Goal: Obtain resource: Obtain resource

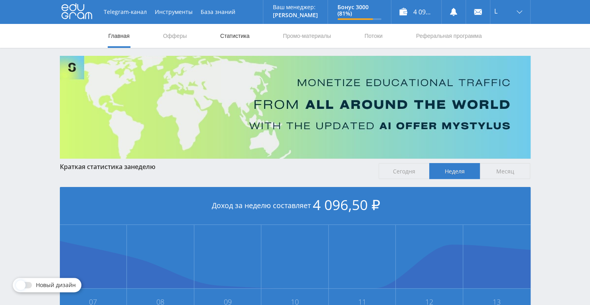
click at [236, 33] on link "Статистика" at bounding box center [234, 36] width 31 height 24
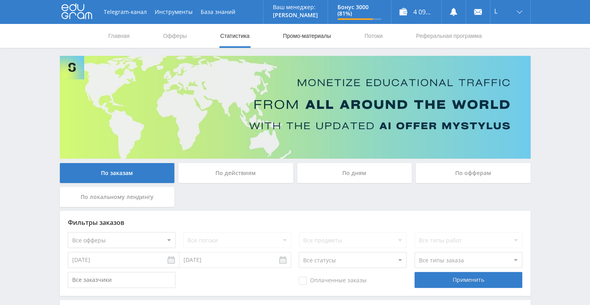
click at [295, 35] on link "Промо-материалы" at bounding box center [306, 36] width 49 height 24
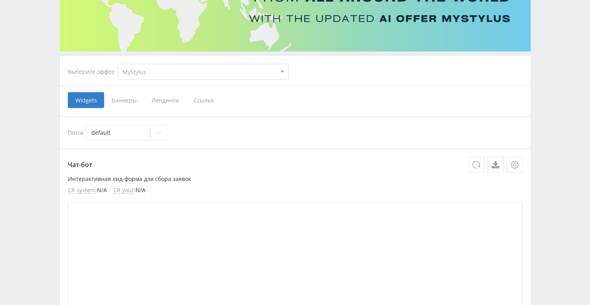
scroll to position [120, 0]
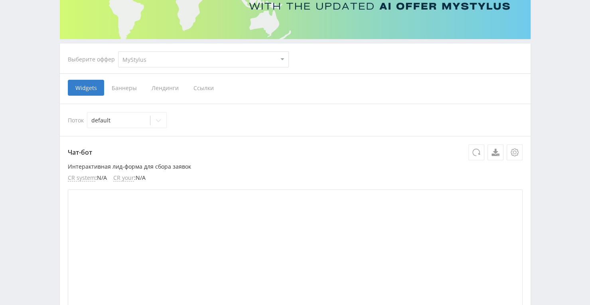
click at [195, 92] on span "Ссылки" at bounding box center [203, 88] width 35 height 16
click at [0, 0] on input "Ссылки" at bounding box center [0, 0] width 0 height 0
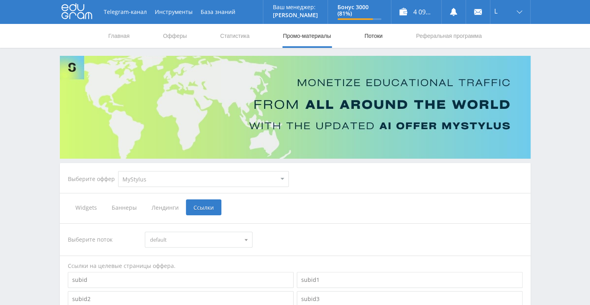
click at [381, 33] on link "Потоки" at bounding box center [373, 36] width 20 height 24
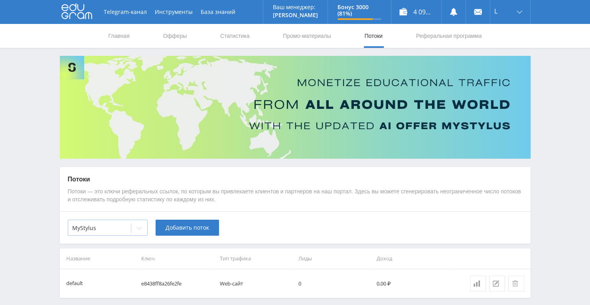
click at [141, 229] on icon at bounding box center [139, 228] width 6 height 6
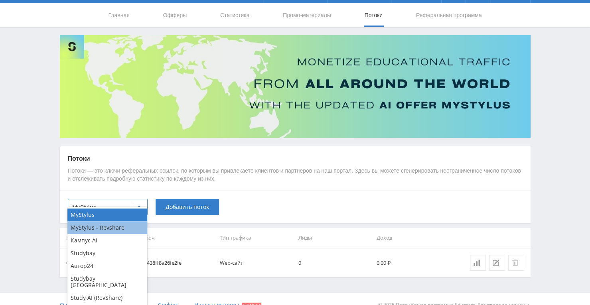
scroll to position [32, 0]
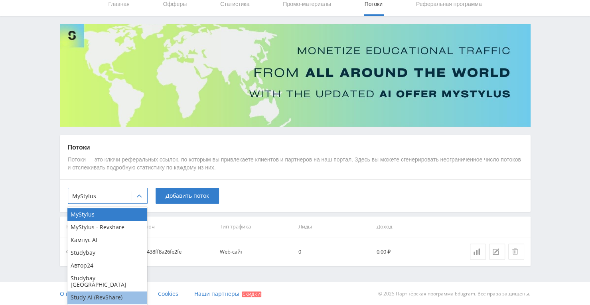
click at [121, 292] on div "Study AI (RevShare)" at bounding box center [107, 298] width 80 height 13
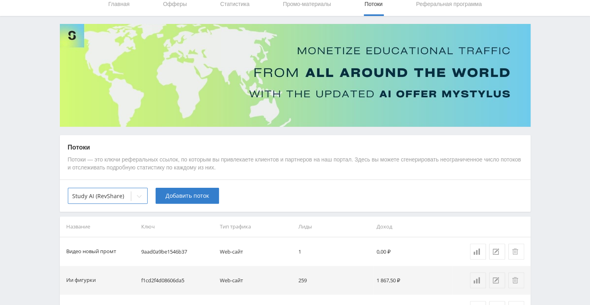
click at [179, 254] on td "9aad0a9be1546b37" at bounding box center [177, 251] width 79 height 29
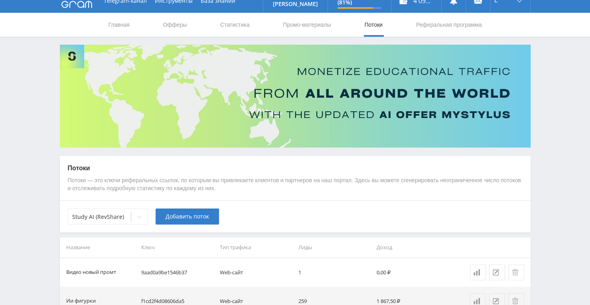
scroll to position [0, 0]
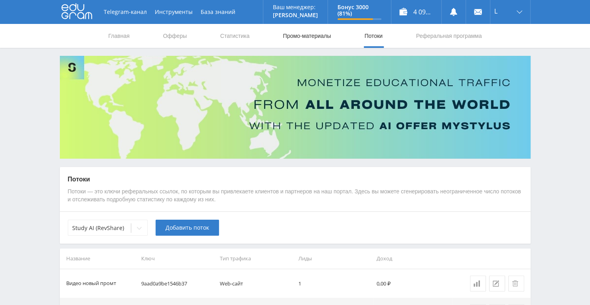
click at [305, 39] on link "Промо-материалы" at bounding box center [306, 36] width 49 height 24
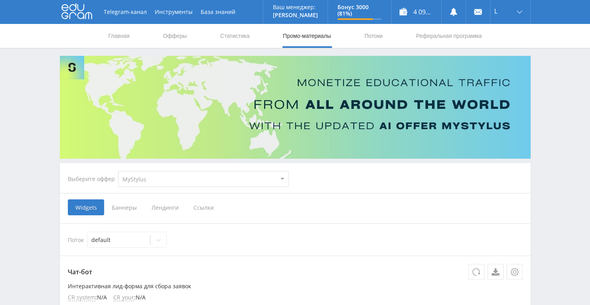
click at [281, 178] on select "MyStylus MyStylus - Revshare Кампус AI Studybay Автор24 Studybay [GEOGRAPHIC_DA…" at bounding box center [203, 179] width 171 height 16
select select "376"
click at [118, 171] on select "MyStylus MyStylus - Revshare Кампус AI Studybay Автор24 Studybay [GEOGRAPHIC_DA…" at bounding box center [203, 179] width 171 height 16
select select "376"
click at [120, 205] on span "Ссылки" at bounding box center [121, 207] width 35 height 16
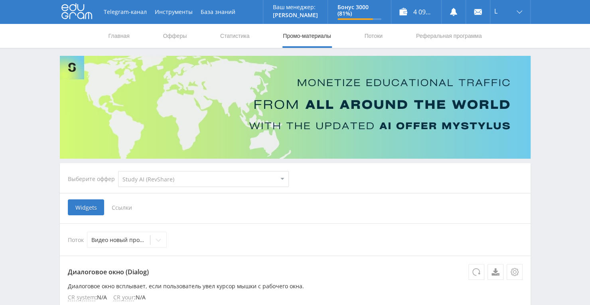
click at [0, 0] on input "Ссылки" at bounding box center [0, 0] width 0 height 0
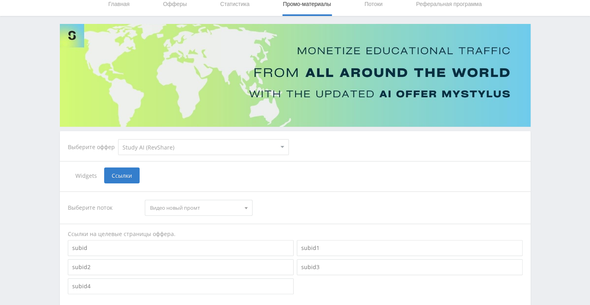
scroll to position [40, 0]
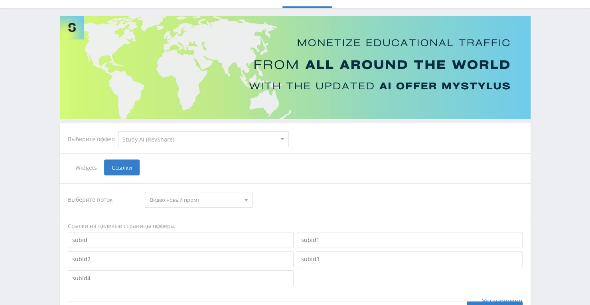
click at [212, 207] on div "Выберите поток Видео новый промт Видео новый промт Ии фигурки Нейросеть для вид…" at bounding box center [295, 200] width 455 height 16
click at [217, 202] on span "Видео новый промт" at bounding box center [195, 199] width 90 height 15
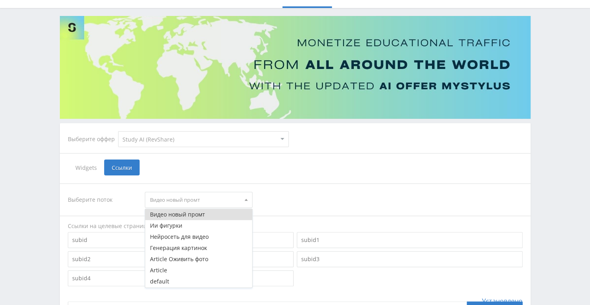
click at [207, 215] on button "Видео новый промт" at bounding box center [198, 214] width 107 height 11
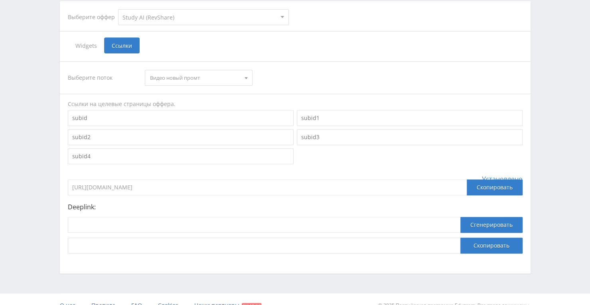
scroll to position [174, 0]
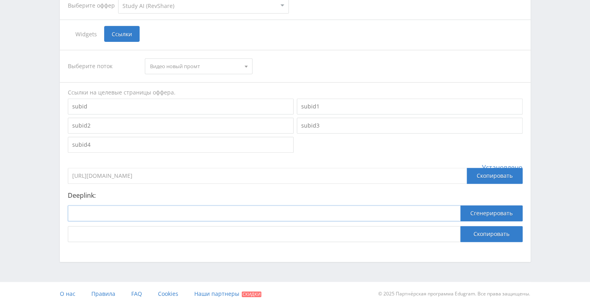
click at [199, 212] on input at bounding box center [264, 213] width 392 height 16
paste input "[URL]"
type input "[URL]"
click at [501, 215] on button "Сгенерировать" at bounding box center [491, 213] width 62 height 16
drag, startPoint x: 310, startPoint y: 235, endPoint x: 40, endPoint y: 234, distance: 269.6
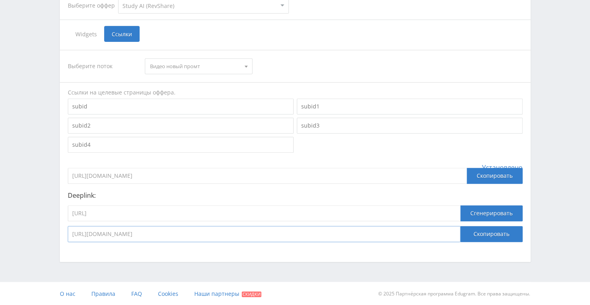
click at [40, 234] on div "Telegram-канал Инструменты База знаний Ваш менеджер: [PERSON_NAME] Alex Online …" at bounding box center [295, 65] width 590 height 479
drag, startPoint x: 175, startPoint y: 211, endPoint x: 45, endPoint y: 213, distance: 130.1
click at [45, 213] on div "Telegram-канал Инструменты База знаний Ваш менеджер: [PERSON_NAME] Alex Online …" at bounding box center [295, 65] width 590 height 479
paste input "kling_1_6"
type input "[URL]"
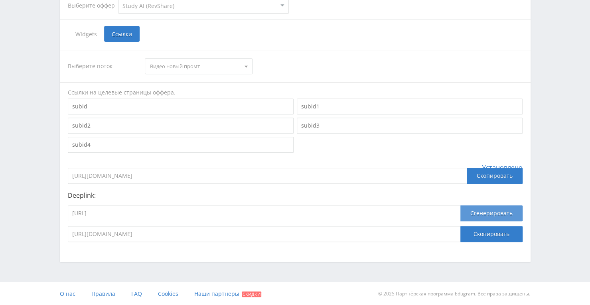
click at [512, 213] on button "Сгенерировать" at bounding box center [491, 213] width 62 height 16
drag, startPoint x: 365, startPoint y: 233, endPoint x: 60, endPoint y: 236, distance: 304.7
click at [60, 236] on div "Выберите поток Видео новый промт Видео новый промт Ии фигурки Нейросеть для вид…" at bounding box center [295, 146] width 471 height 208
drag, startPoint x: 168, startPoint y: 208, endPoint x: 57, endPoint y: 215, distance: 111.5
click at [57, 215] on div "Выберите оффер MyStylus MyStylus - Revshare Кампус AI Studybay Автор24 Studybay…" at bounding box center [295, 72] width 479 height 380
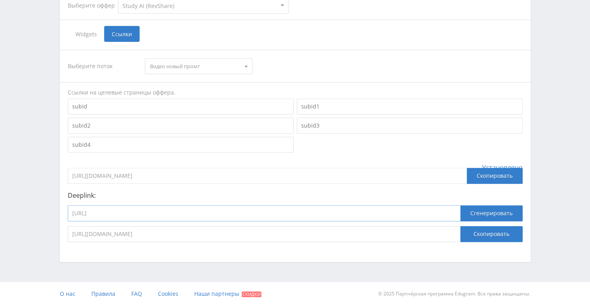
paste input "google_veo3"
type input "[URL]"
click at [496, 211] on button "Сгенерировать" at bounding box center [491, 213] width 62 height 16
drag, startPoint x: 368, startPoint y: 236, endPoint x: 67, endPoint y: 226, distance: 301.3
click at [67, 226] on div "Выберите поток Видео новый промт Видео новый промт Ии фигурки Нейросеть для вид…" at bounding box center [295, 146] width 471 height 208
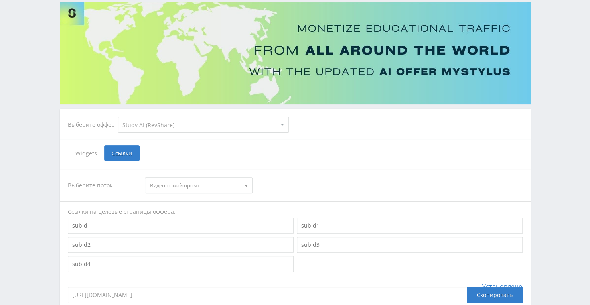
scroll to position [0, 0]
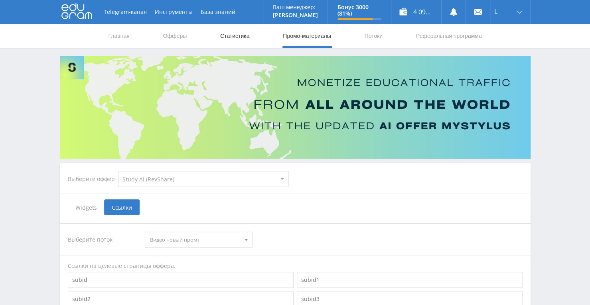
click at [238, 30] on link "Статистика" at bounding box center [234, 36] width 31 height 24
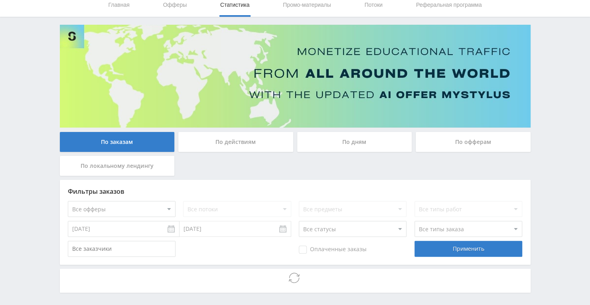
scroll to position [62, 0]
